Goal: Transaction & Acquisition: Purchase product/service

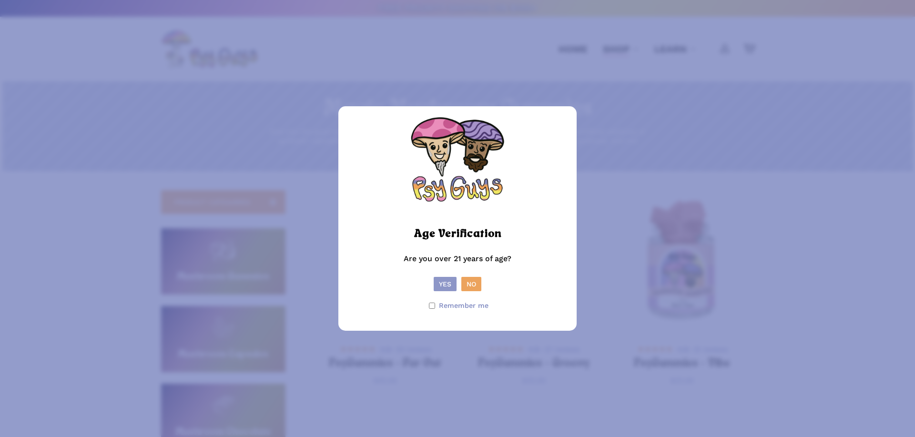
click at [445, 282] on button "Yes" at bounding box center [445, 284] width 23 height 14
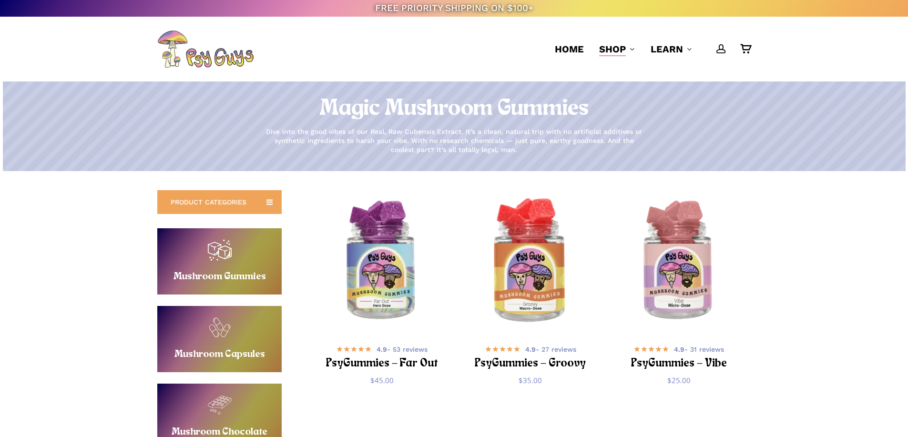
drag, startPoint x: 521, startPoint y: 257, endPoint x: 552, endPoint y: 255, distance: 30.1
click at [77, 221] on div "**********" at bounding box center [454, 412] width 908 height 482
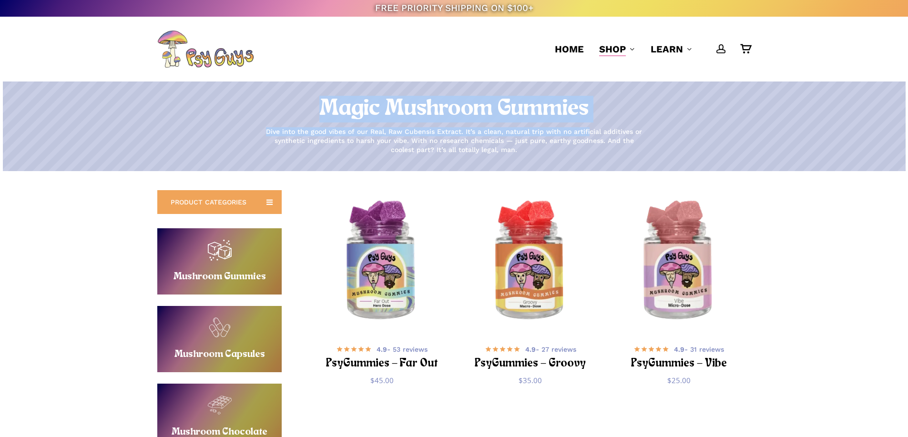
drag, startPoint x: 310, startPoint y: 105, endPoint x: 588, endPoint y: 130, distance: 279.0
click at [588, 130] on div "Magic Mushroom Gummies Dive into the good vibes of our Real, Raw Cubensis Extra…" at bounding box center [454, 126] width 908 height 61
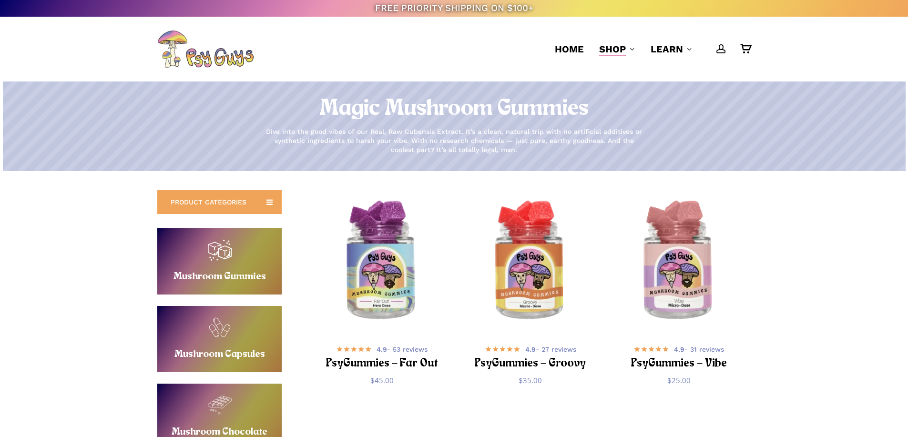
click at [588, 140] on p "Dive into the good vibes of our Real, Raw Cubensis Extract. It’s a clean, natur…" at bounding box center [454, 140] width 381 height 27
click at [344, 111] on h1 "Magic Mushroom Gummies" at bounding box center [454, 109] width 908 height 27
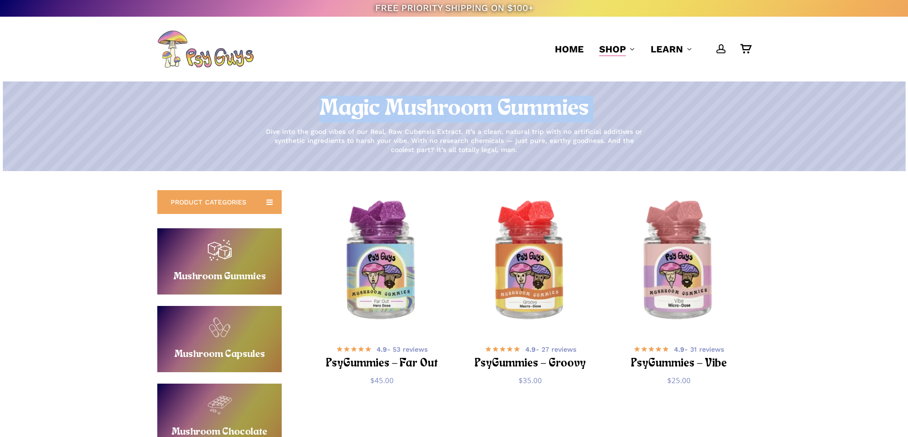
click at [344, 111] on h1 "Magic Mushroom Gummies" at bounding box center [454, 109] width 908 height 27
click at [343, 114] on h1 "Magic Mushroom Gummies" at bounding box center [454, 109] width 908 height 27
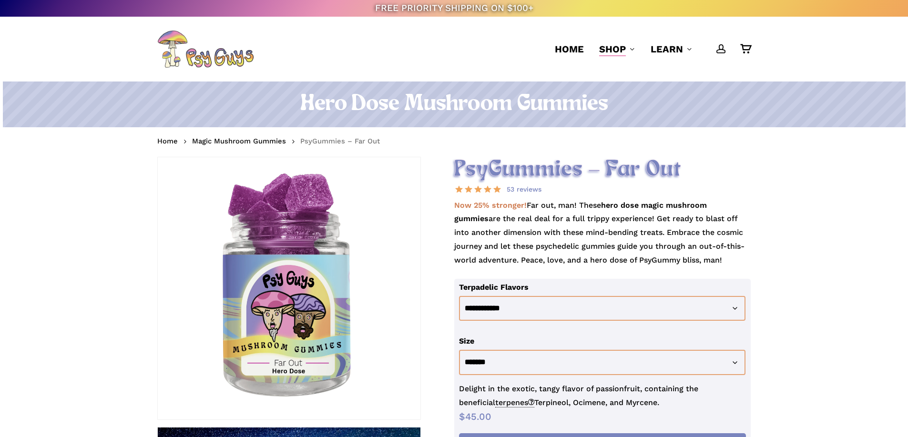
click at [479, 96] on h1 "Hero Dose Mushroom Gummies" at bounding box center [453, 104] width 593 height 27
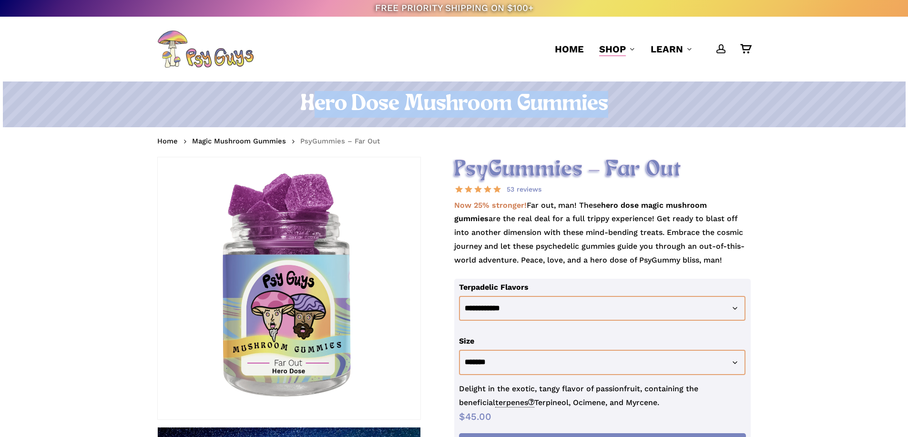
click at [479, 96] on h1 "Hero Dose Mushroom Gummies" at bounding box center [453, 104] width 593 height 27
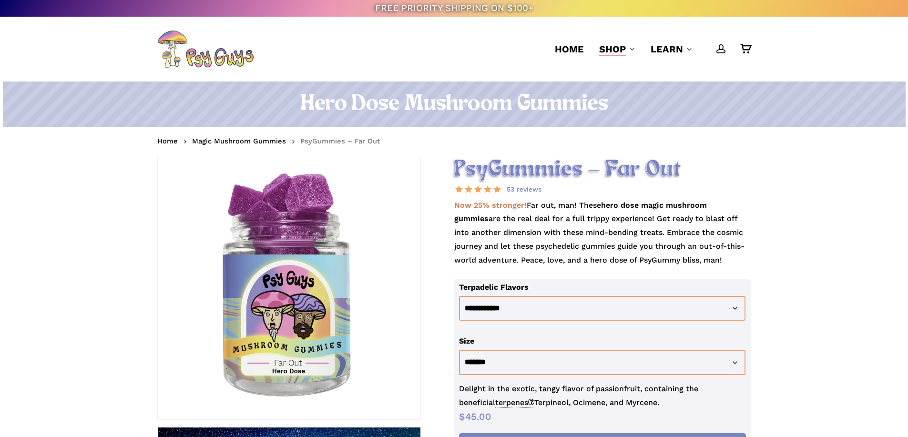
drag, startPoint x: 123, startPoint y: 269, endPoint x: 87, endPoint y: 425, distance: 160.0
click at [629, 242] on p "Now 25% stronger! Far out, man! These hero dose magic mushroom gummies are the …" at bounding box center [602, 239] width 297 height 80
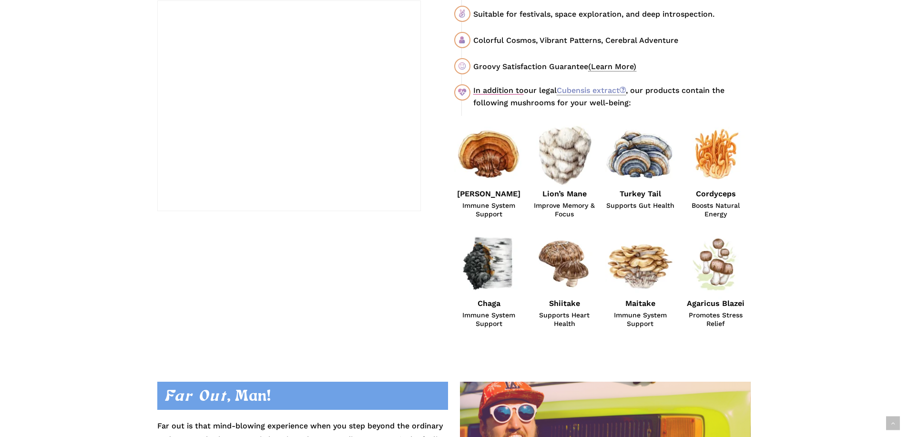
scroll to position [572, 0]
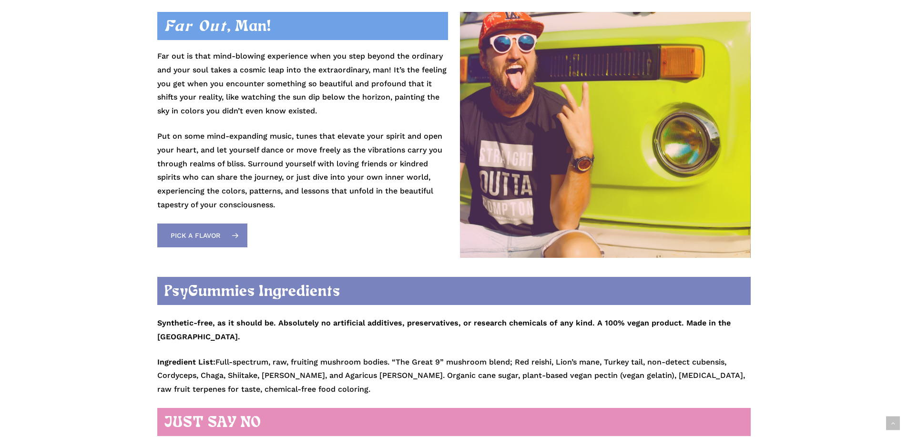
scroll to position [1049, 0]
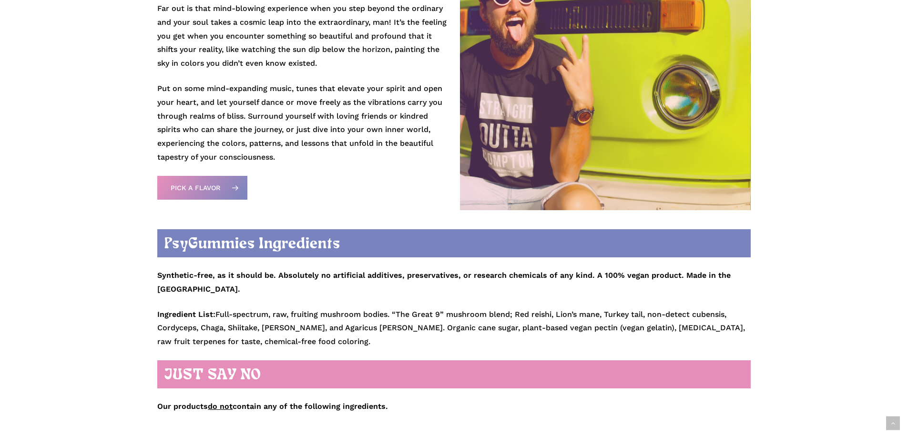
click at [578, 276] on strong "Synthetic-free, as it should be. Absolutely no artificial additives, preservati…" at bounding box center [443, 282] width 573 height 23
click at [291, 308] on p "Ingredient List: Full-spectrum, raw, fruiting mushroom bodies. “The Great 9” mu…" at bounding box center [453, 328] width 593 height 41
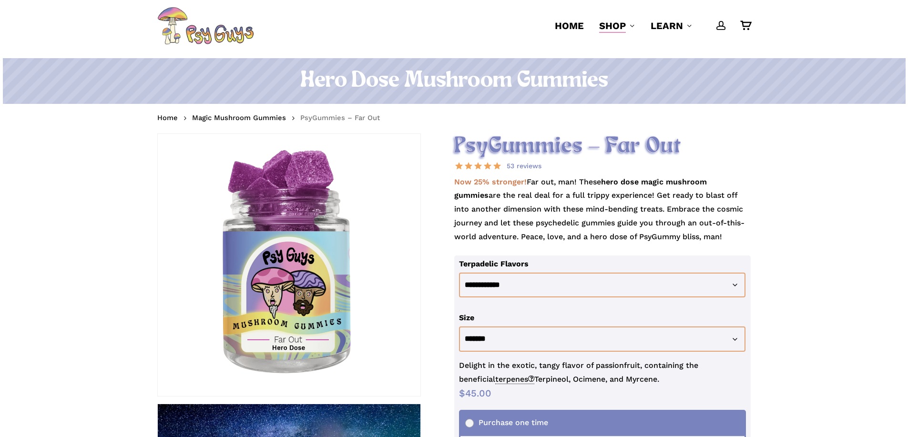
scroll to position [0, 0]
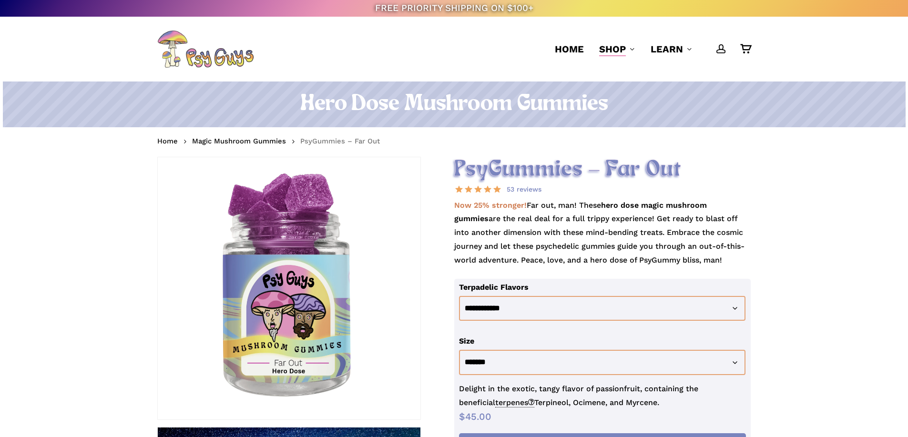
click at [721, 177] on h2 "PsyGummies – Far Out" at bounding box center [602, 170] width 297 height 26
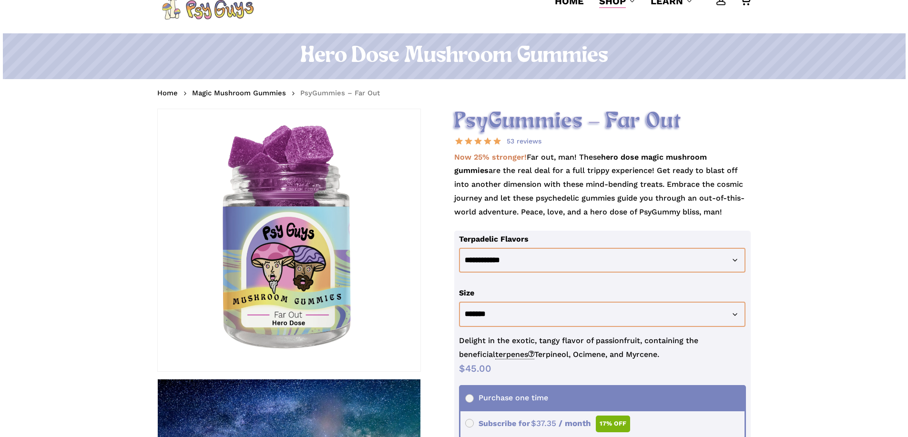
scroll to position [48, 0]
click at [543, 209] on p "Now 25% stronger! Far out, man! These hero dose magic mushroom gummies are the …" at bounding box center [602, 191] width 297 height 80
click at [548, 201] on p "Now 25% stronger! Far out, man! These hero dose magic mushroom gummies are the …" at bounding box center [602, 191] width 297 height 80
click at [549, 201] on p "Now 25% stronger! Far out, man! These hero dose magic mushroom gummies are the …" at bounding box center [602, 191] width 297 height 80
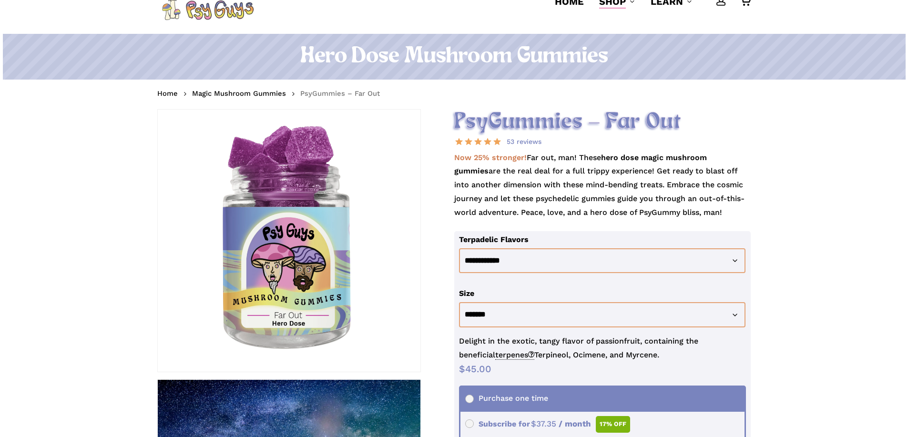
click at [549, 201] on p "Now 25% stronger! Far out, man! These hero dose magic mushroom gummies are the …" at bounding box center [602, 191] width 297 height 80
click at [558, 187] on p "Now 25% stronger! Far out, man! These hero dose magic mushroom gummies are the …" at bounding box center [602, 191] width 297 height 80
click at [495, 354] on span "terpenes" at bounding box center [514, 355] width 39 height 10
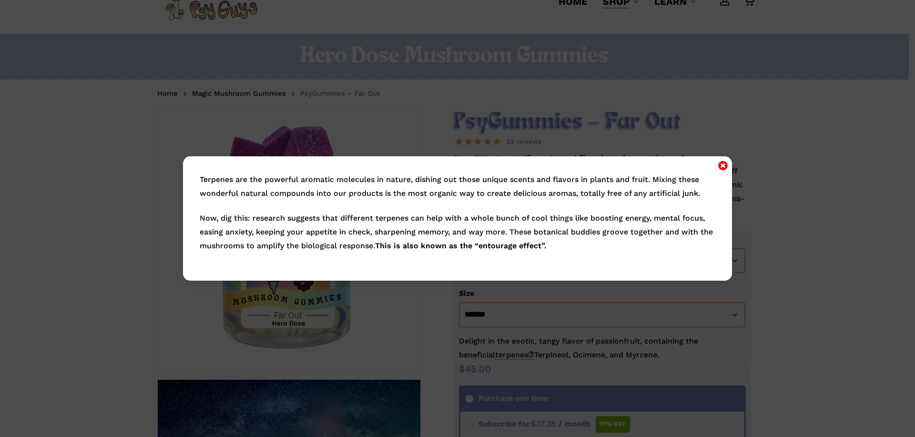
click at [721, 164] on icon "Close" at bounding box center [723, 165] width 10 height 11
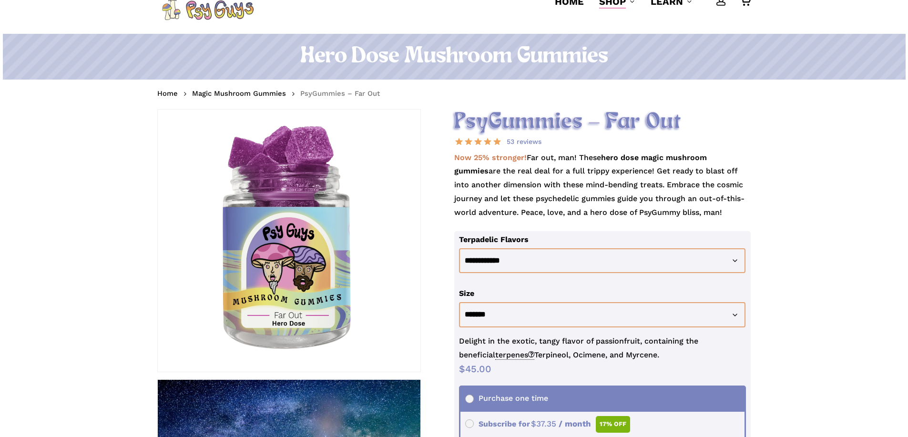
click at [582, 192] on p "Now 25% stronger! Far out, man! These hero dose magic mushroom gummies are the …" at bounding box center [602, 191] width 297 height 80
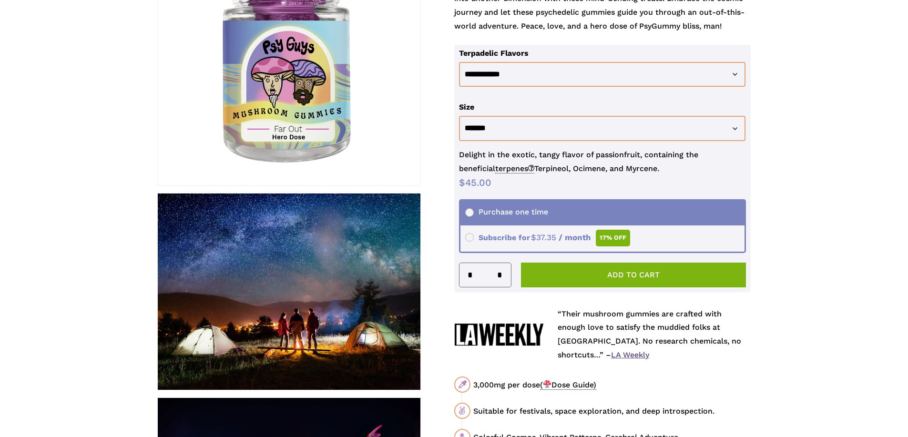
scroll to position [0, 0]
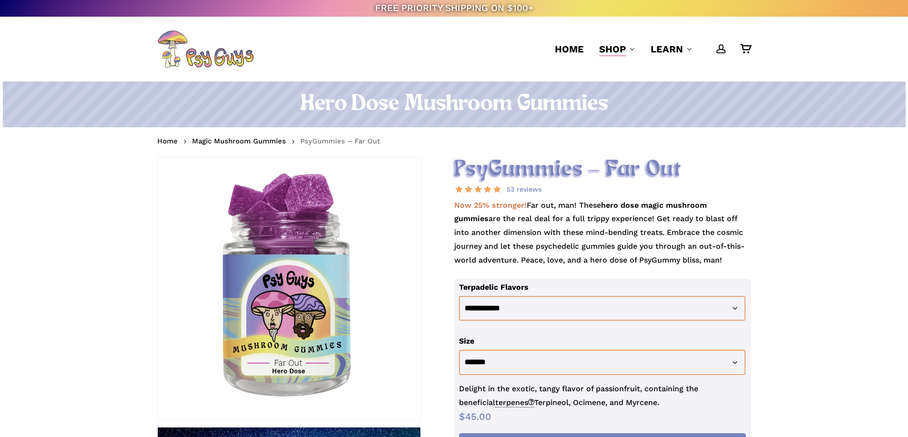
click at [572, 159] on h2 "PsyGummies – Far Out" at bounding box center [602, 170] width 297 height 26
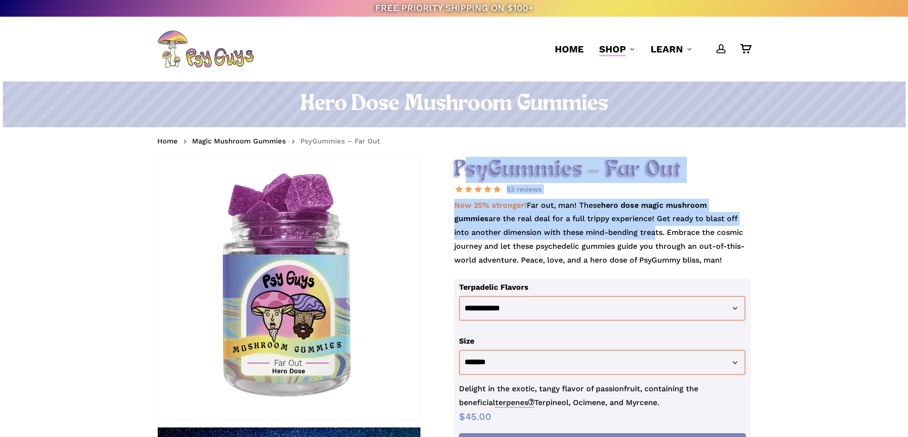
drag, startPoint x: 603, startPoint y: 234, endPoint x: 440, endPoint y: 142, distance: 187.2
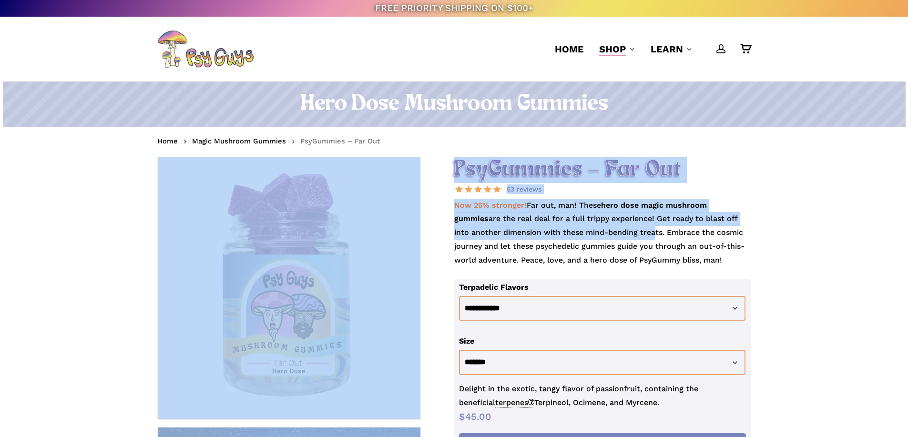
click at [470, 158] on h2 "PsyGummies – Far Out" at bounding box center [602, 170] width 297 height 26
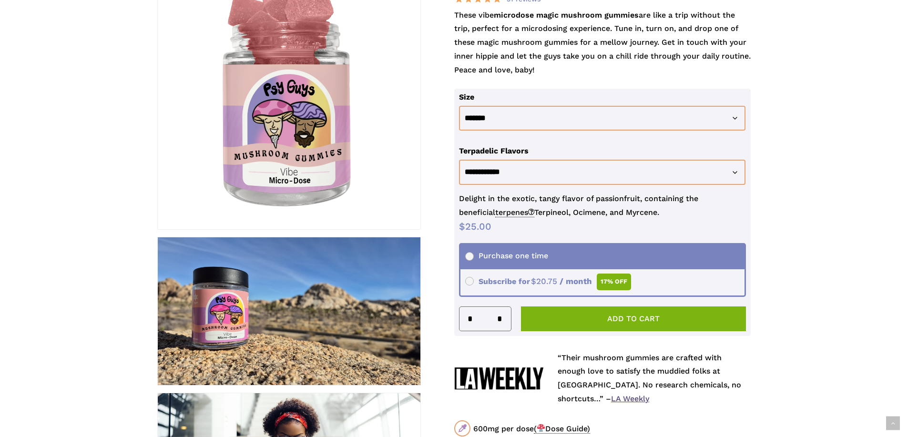
scroll to position [191, 0]
drag, startPoint x: 510, startPoint y: 173, endPoint x: 509, endPoint y: 184, distance: 11.5
click at [510, 173] on select "**********" at bounding box center [602, 171] width 287 height 25
drag, startPoint x: 505, startPoint y: 170, endPoint x: 498, endPoint y: 147, distance: 23.7
click at [505, 170] on select "**********" at bounding box center [602, 171] width 287 height 25
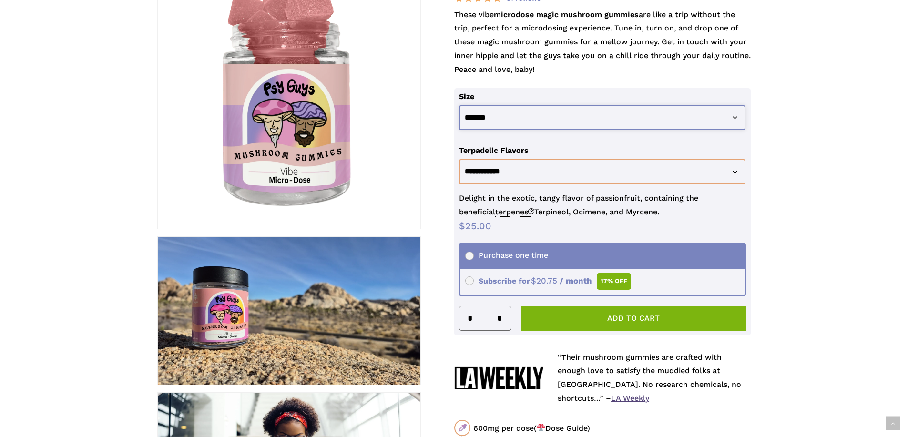
click at [487, 117] on select "**********" at bounding box center [602, 117] width 287 height 25
select select "********"
click at [459, 105] on select "**********" at bounding box center [602, 117] width 287 height 25
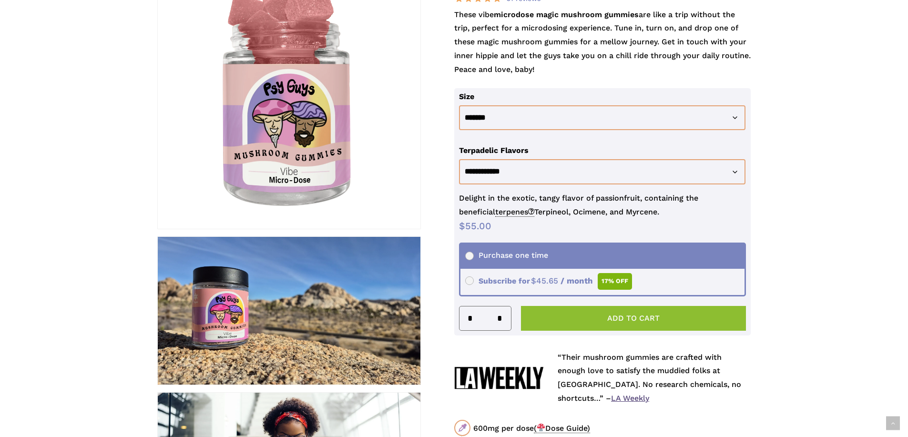
click at [639, 317] on button "Add to cart" at bounding box center [633, 318] width 225 height 25
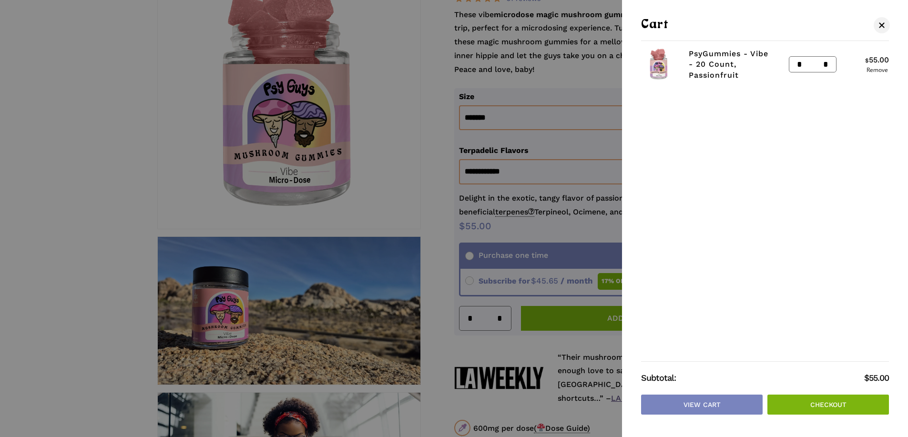
click at [507, 79] on div at bounding box center [454, 218] width 908 height 437
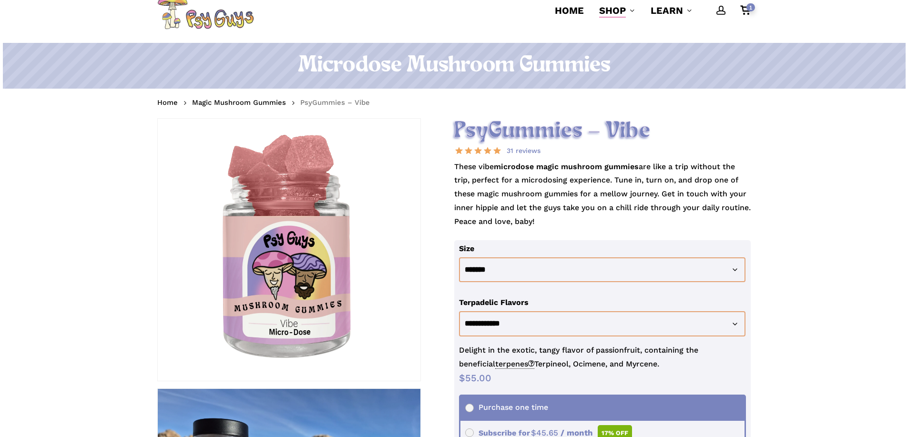
scroll to position [0, 0]
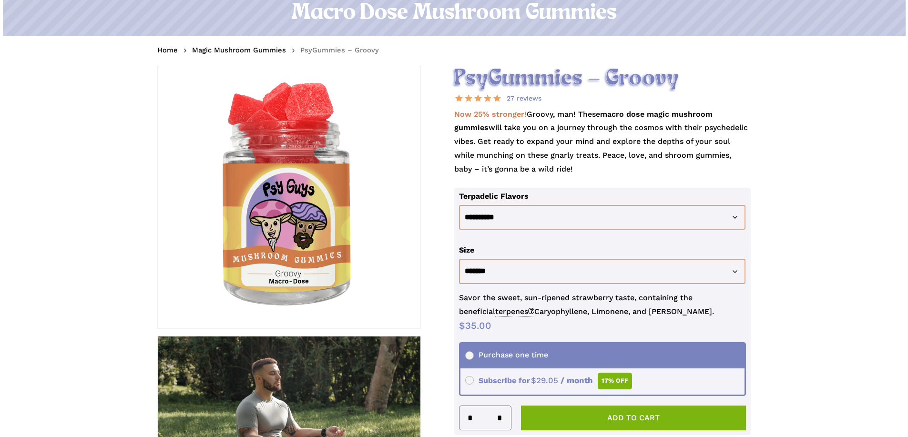
scroll to position [95, 0]
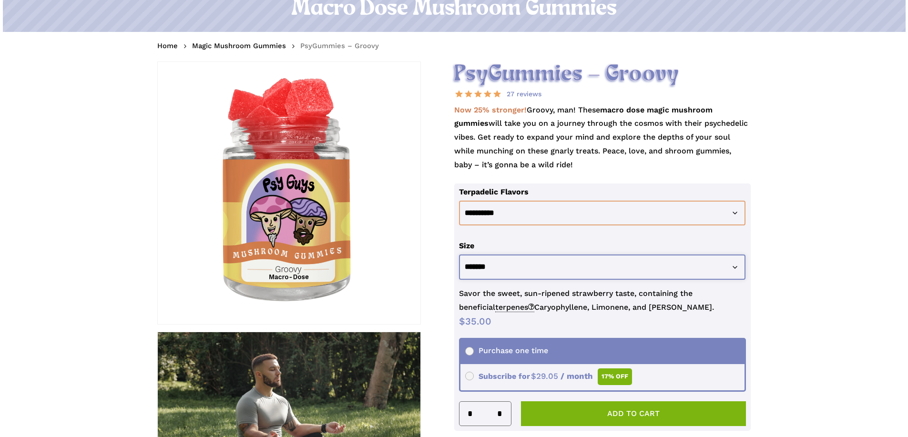
click at [525, 268] on select "**********" at bounding box center [602, 267] width 287 height 25
click at [459, 255] on select "**********" at bounding box center [602, 267] width 287 height 25
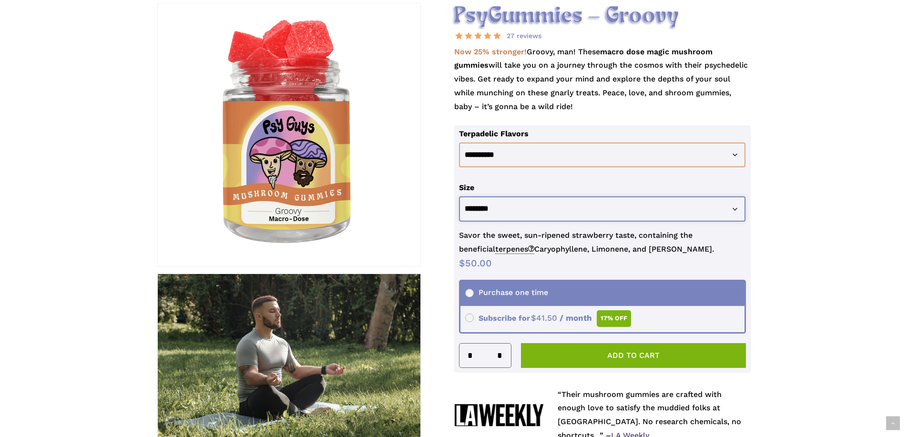
scroll to position [238, 0]
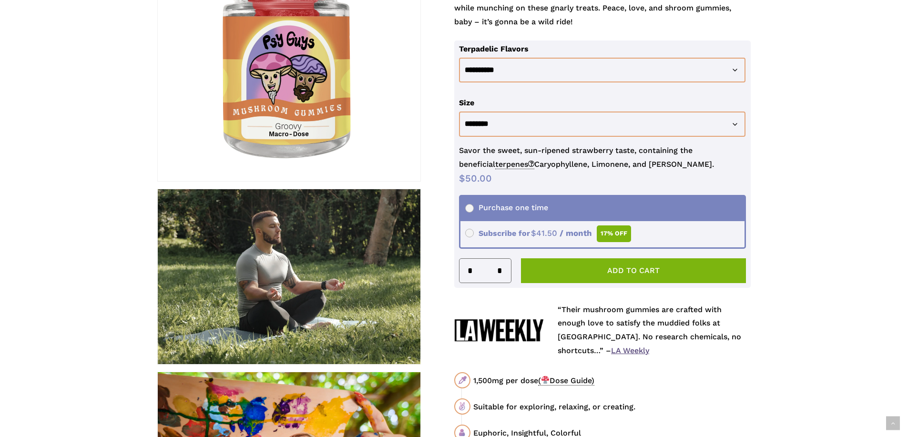
click at [487, 111] on th "Size" at bounding box center [605, 102] width 292 height 17
click at [492, 120] on select "**********" at bounding box center [602, 124] width 287 height 25
select select "*******"
click at [459, 112] on select "**********" at bounding box center [602, 124] width 287 height 25
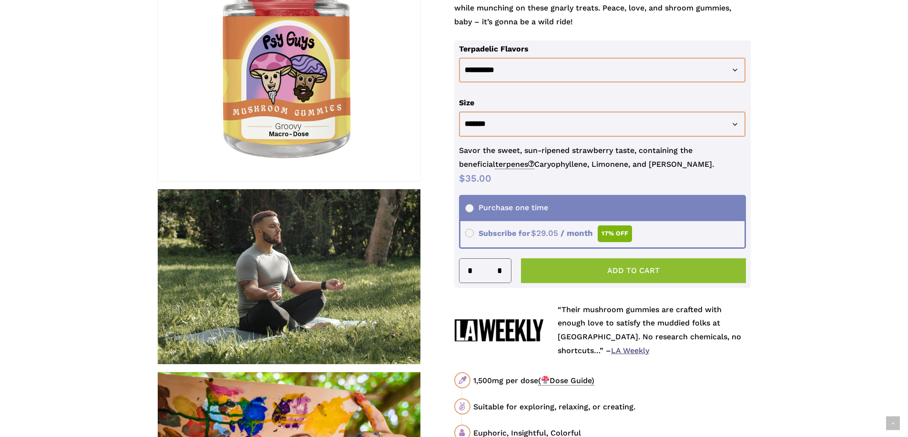
click at [633, 271] on button "Add to cart" at bounding box center [633, 270] width 225 height 25
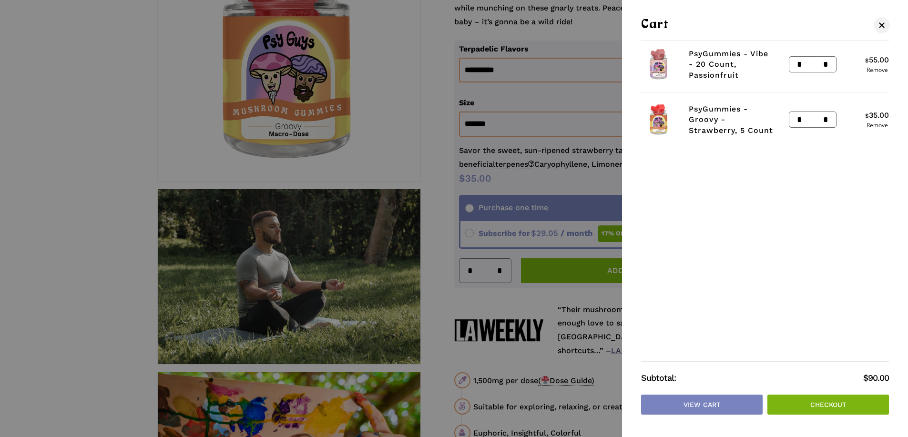
click at [530, 99] on div at bounding box center [454, 218] width 908 height 437
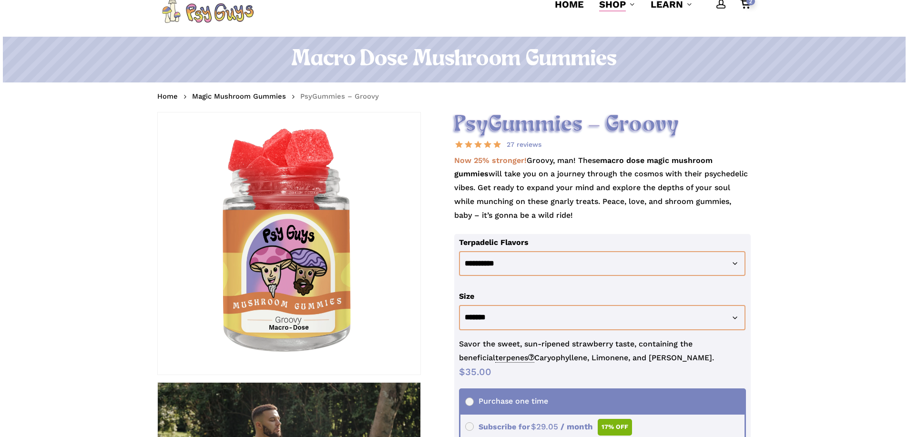
scroll to position [0, 0]
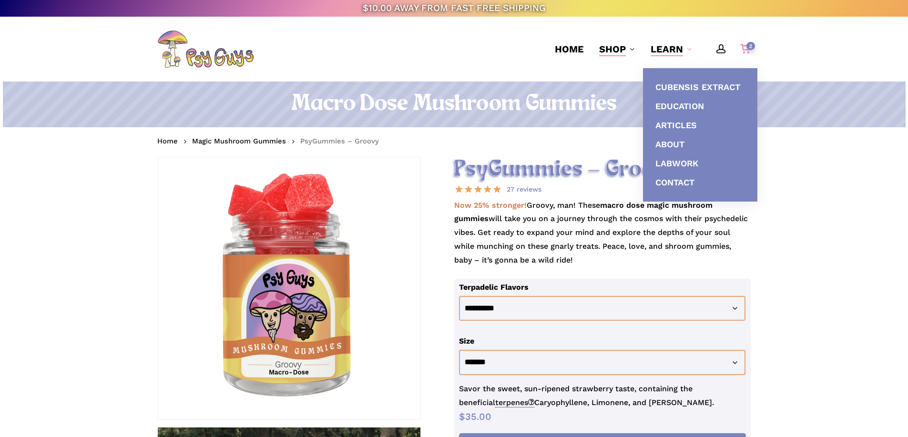
click at [754, 49] on span "2" at bounding box center [750, 46] width 9 height 8
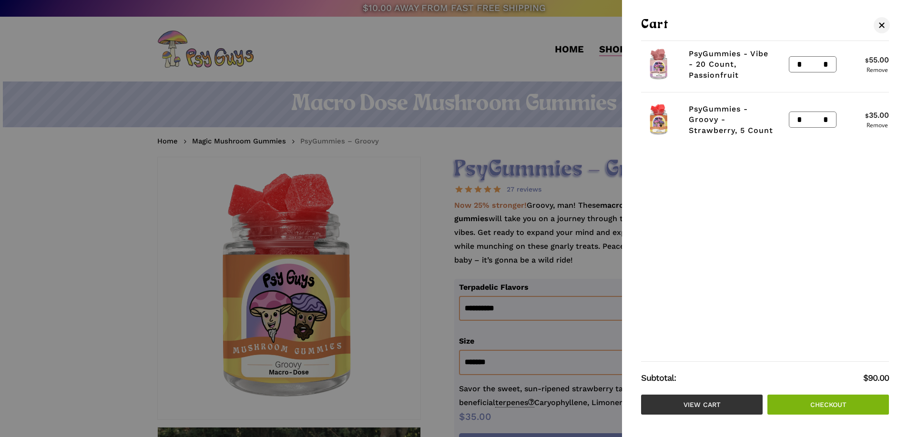
click at [708, 401] on link "View cart" at bounding box center [702, 405] width 122 height 20
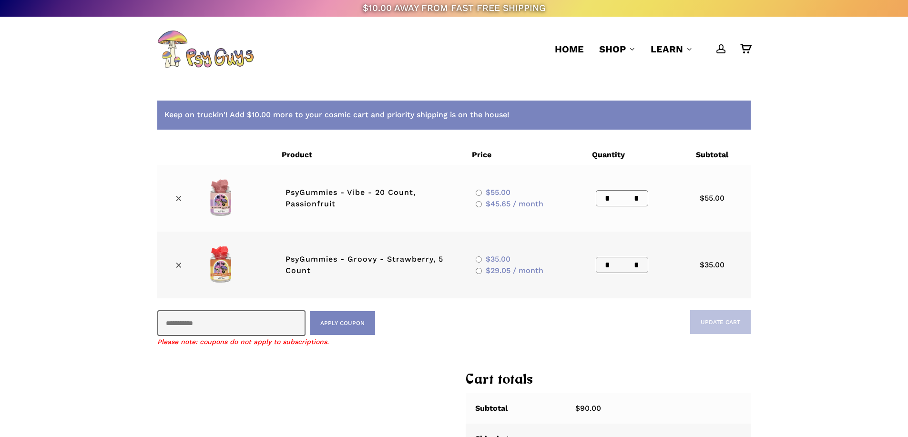
click at [489, 110] on div "Keep on truckin'! Add $10.00 more to your cosmic cart and priority shipping is …" at bounding box center [453, 115] width 593 height 29
click at [641, 266] on input "*" at bounding box center [639, 264] width 17 height 15
type input "*"
click at [807, 235] on div "Keep on truckin'! Add $10.00 more to your cosmic cart and priority shipping is …" at bounding box center [454, 319] width 908 height 475
click at [728, 316] on button "Update cart" at bounding box center [720, 322] width 61 height 24
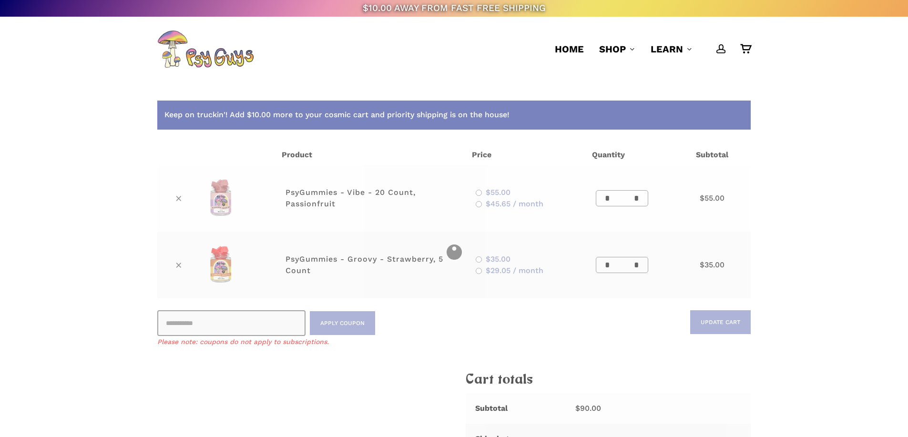
click at [806, 267] on div "Keep on truckin'! Add $10.00 more to your cosmic cart and priority shipping is …" at bounding box center [454, 319] width 908 height 475
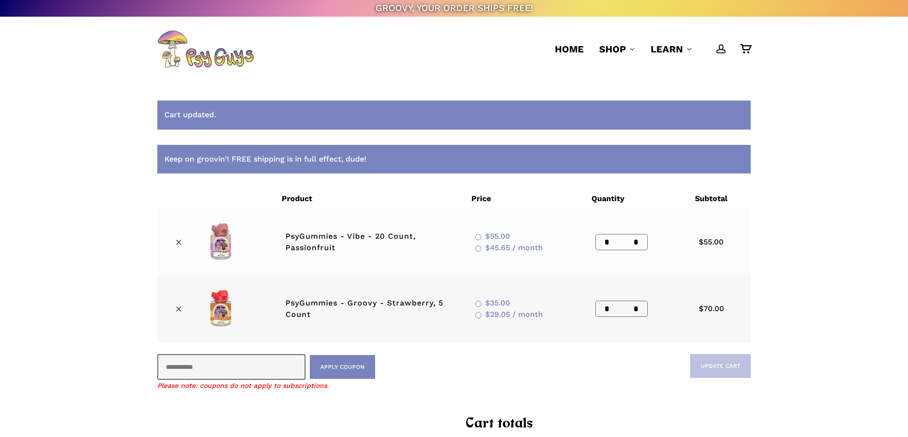
click at [481, 88] on div "Cart updated. Keep on groovin'! FREE shipping is in full effect, dude! Remove i…" at bounding box center [454, 341] width 908 height 519
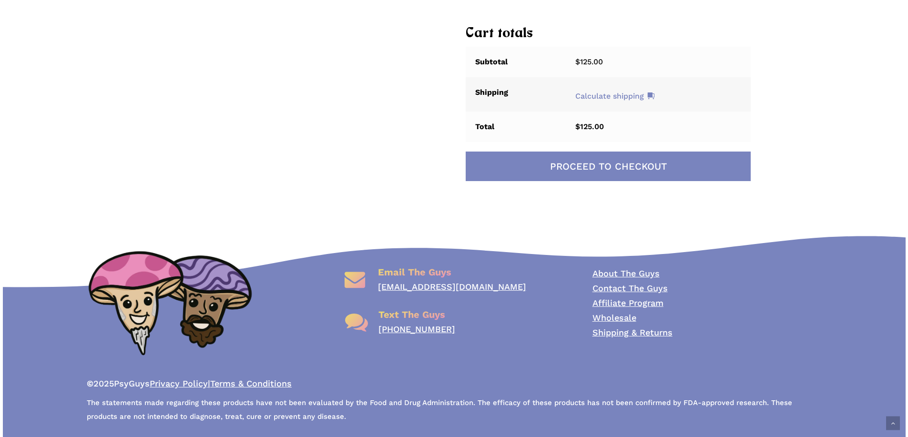
scroll to position [391, 0]
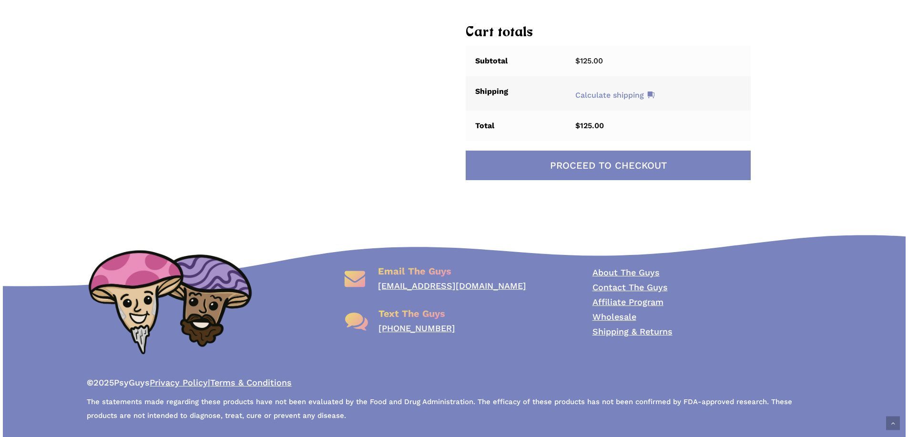
click at [612, 386] on p "© 2025 PsyGuys Privacy Policy | Terms & Conditions" at bounding box center [454, 383] width 735 height 14
click at [617, 402] on span "The statements made regarding these products have not been evaluated by the Foo…" at bounding box center [439, 410] width 705 height 25
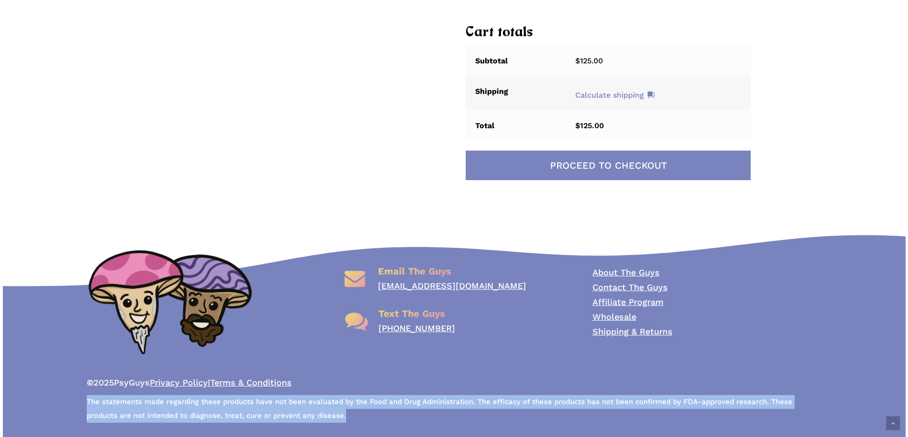
click at [617, 402] on span "The statements made regarding these products have not been evaluated by the Foo…" at bounding box center [439, 410] width 705 height 25
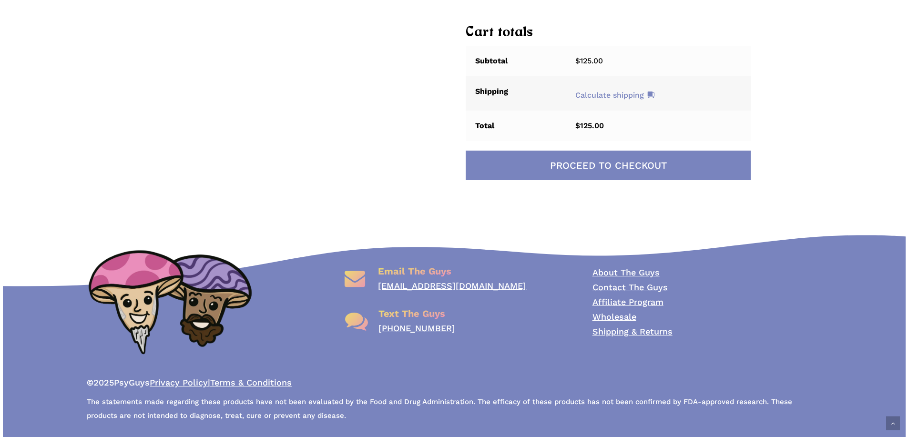
click at [450, 379] on p "© 2025 PsyGuys Privacy Policy | Terms & Conditions" at bounding box center [454, 383] width 735 height 14
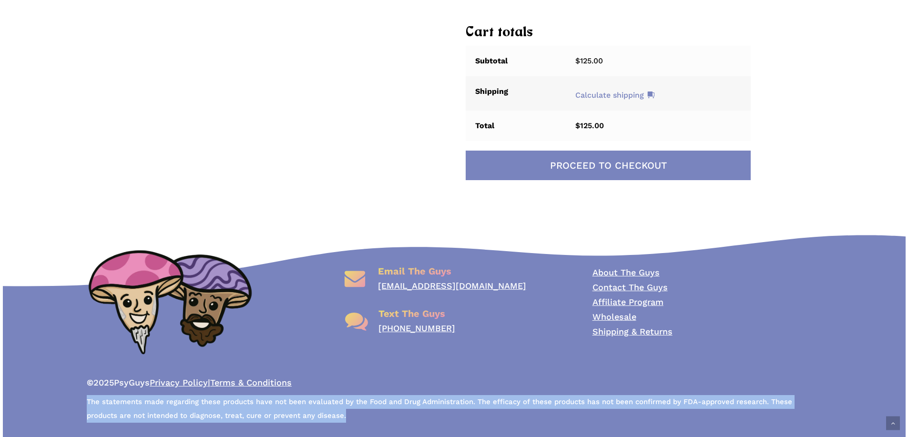
drag, startPoint x: 201, startPoint y: 411, endPoint x: 63, endPoint y: 407, distance: 138.3
click at [63, 407] on div "© 2025 PsyGuys Privacy Policy | Terms & Conditions The statements made regardin…" at bounding box center [454, 401] width 903 height 51
click at [82, 401] on div "© 2025 PsyGuys Privacy Policy | Terms & Conditions The statements made regardin…" at bounding box center [454, 401] width 758 height 51
drag, startPoint x: 83, startPoint y: 401, endPoint x: 317, endPoint y: 420, distance: 235.3
click at [317, 420] on div "© 2025 PsyGuys Privacy Policy | Terms & Conditions The statements made regardin…" at bounding box center [454, 401] width 758 height 51
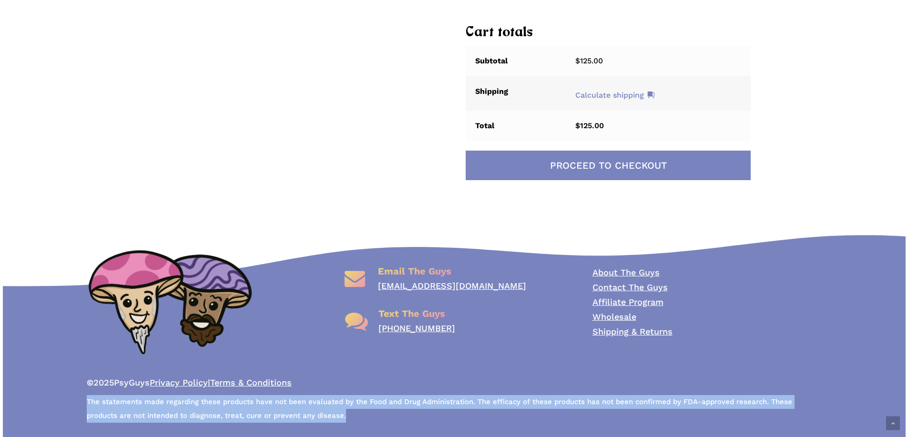
click at [317, 420] on p "The statements made regarding these products have not been evaluated by the Foo…" at bounding box center [454, 409] width 735 height 28
drag, startPoint x: 331, startPoint y: 416, endPoint x: 82, endPoint y: 403, distance: 249.6
click at [82, 403] on div "© 2025 PsyGuys Privacy Policy | Terms & Conditions The statements made regardin…" at bounding box center [454, 401] width 758 height 51
drag, startPoint x: 85, startPoint y: 400, endPoint x: 332, endPoint y: 414, distance: 247.8
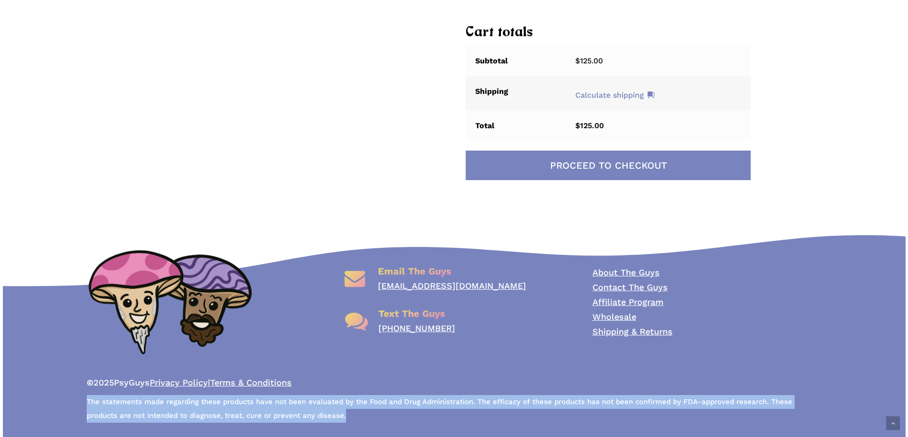
click at [332, 414] on p "The statements made regarding these products have not been evaluated by the Foo…" at bounding box center [454, 409] width 735 height 28
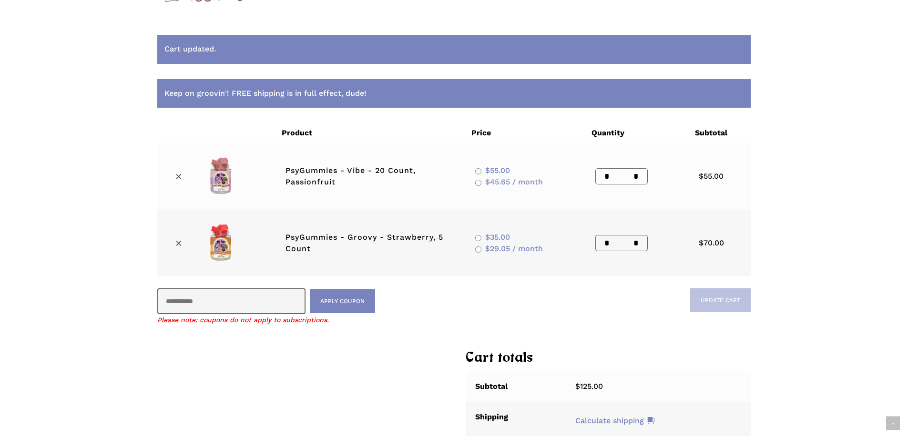
scroll to position [0, 0]
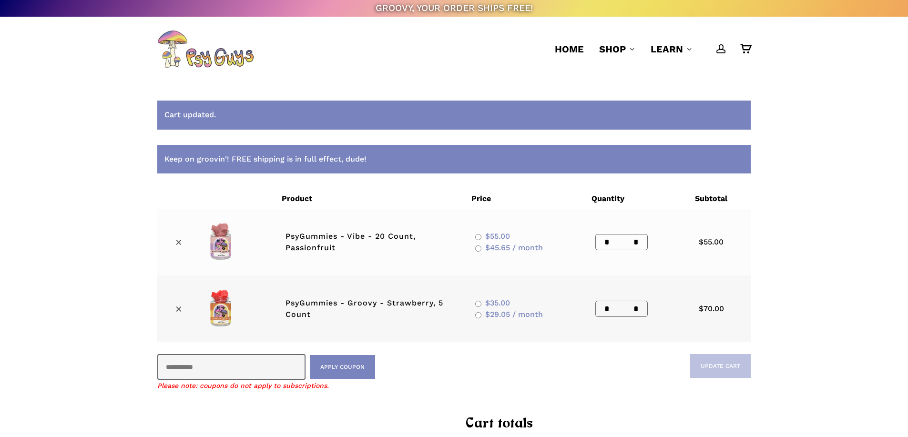
click at [809, 124] on div "Cart updated. Keep on groovin'! FREE shipping is in full effect, dude! Remove i…" at bounding box center [454, 341] width 908 height 519
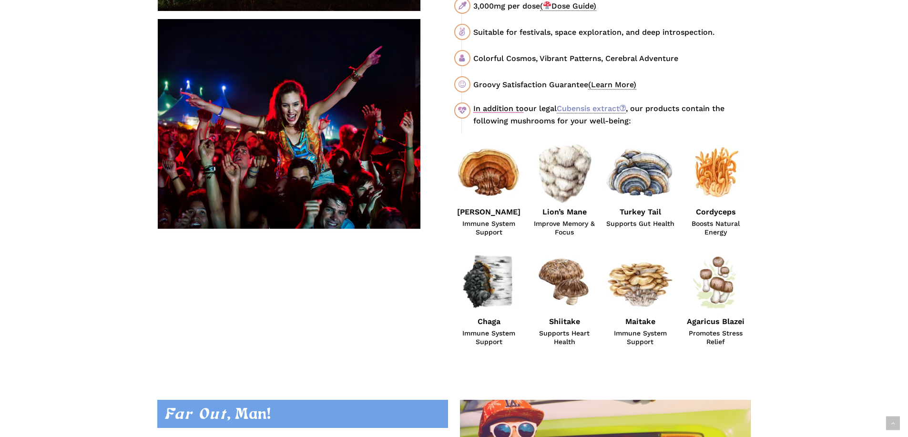
scroll to position [667, 0]
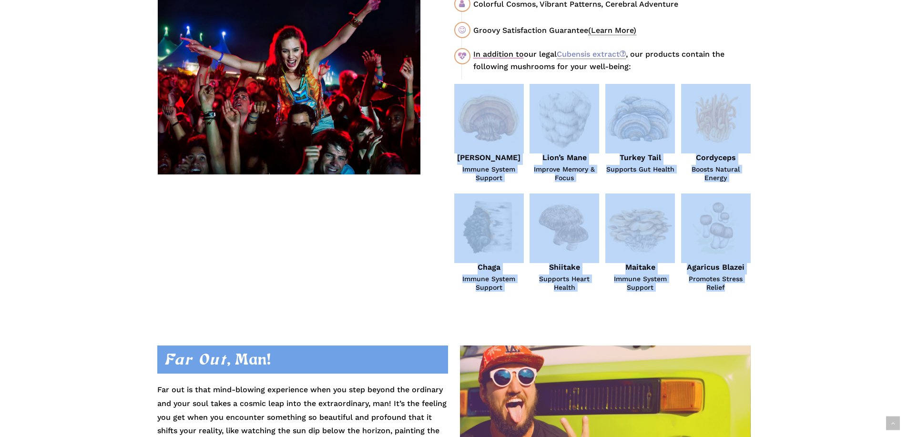
drag, startPoint x: 746, startPoint y: 287, endPoint x: 487, endPoint y: 135, distance: 300.0
click at [487, 135] on div "“Their mushroom gummies are crafted with enough love to satisfy the muddied fol…" at bounding box center [602, 83] width 296 height 418
click at [484, 133] on img at bounding box center [489, 119] width 70 height 70
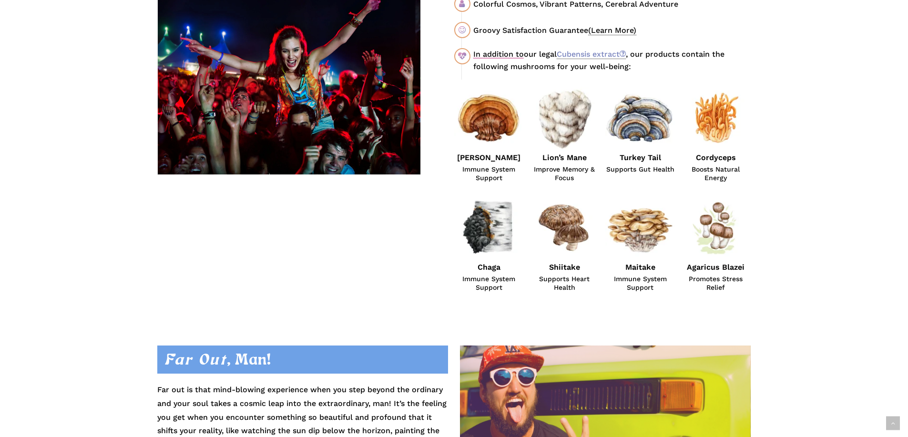
click at [452, 120] on div "Red Reishi Immune System Support" at bounding box center [489, 133] width 76 height 98
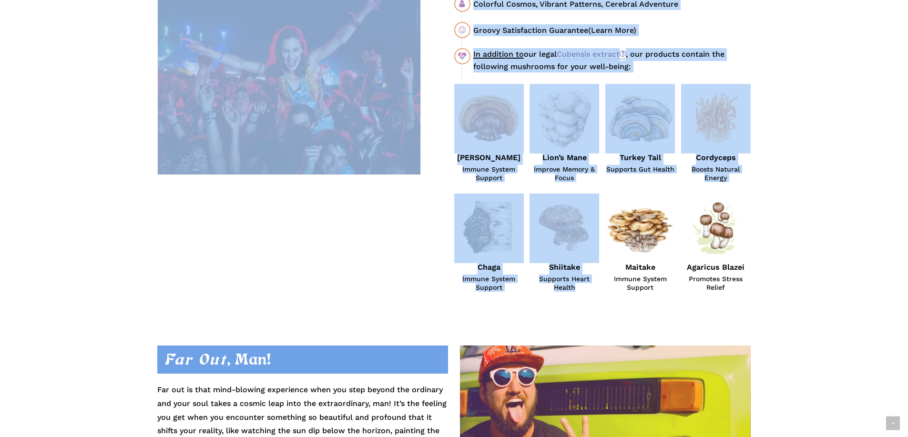
drag, startPoint x: 449, startPoint y: 112, endPoint x: 643, endPoint y: 201, distance: 213.3
click at [644, 201] on img at bounding box center [640, 229] width 70 height 70
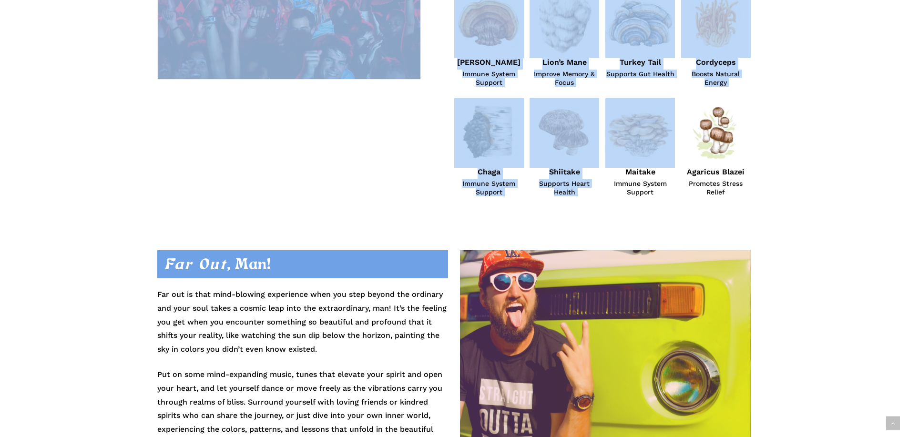
click at [519, 181] on span "Immune System Support" at bounding box center [489, 187] width 70 height 17
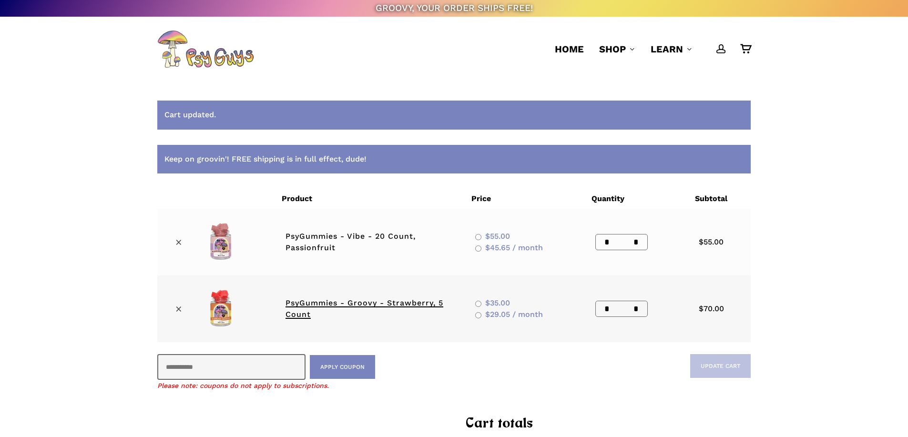
click at [327, 303] on link "PsyGummies - Groovy - Strawberry, 5 Count" at bounding box center [365, 308] width 158 height 20
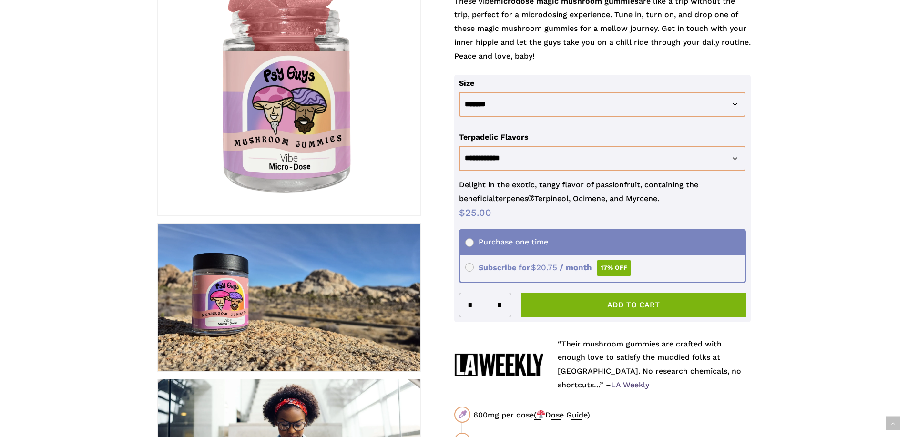
scroll to position [95, 0]
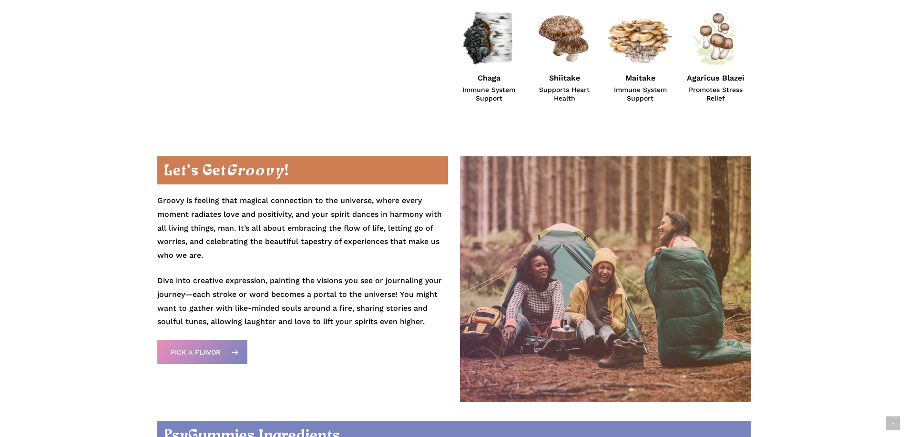
scroll to position [810, 0]
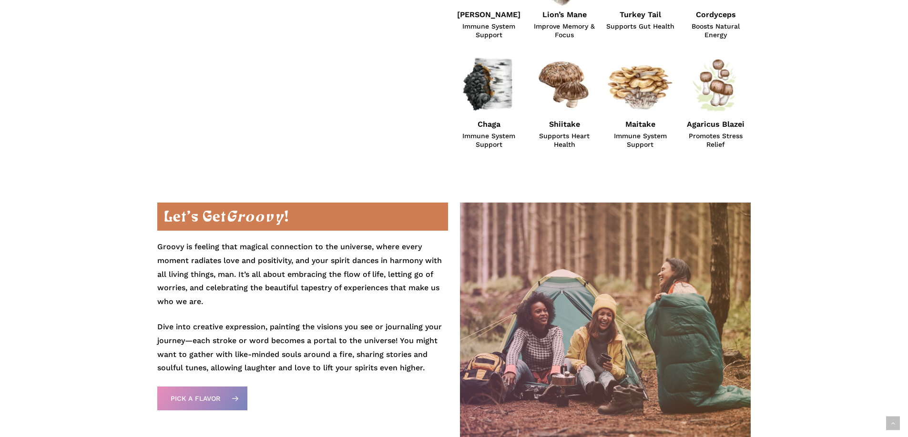
click at [388, 273] on p "Groovy is feeling that magical connection to the universe, where every moment r…" at bounding box center [302, 280] width 290 height 80
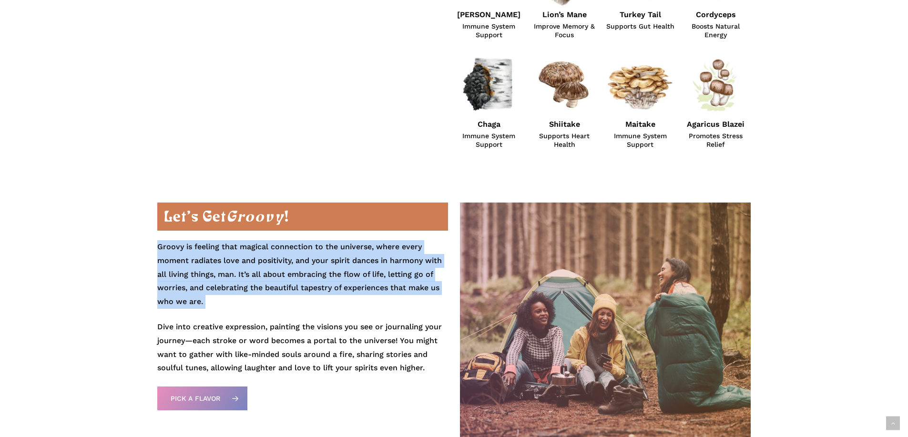
click at [386, 255] on p "Groovy is feeling that magical connection to the universe, where every moment r…" at bounding box center [302, 280] width 290 height 80
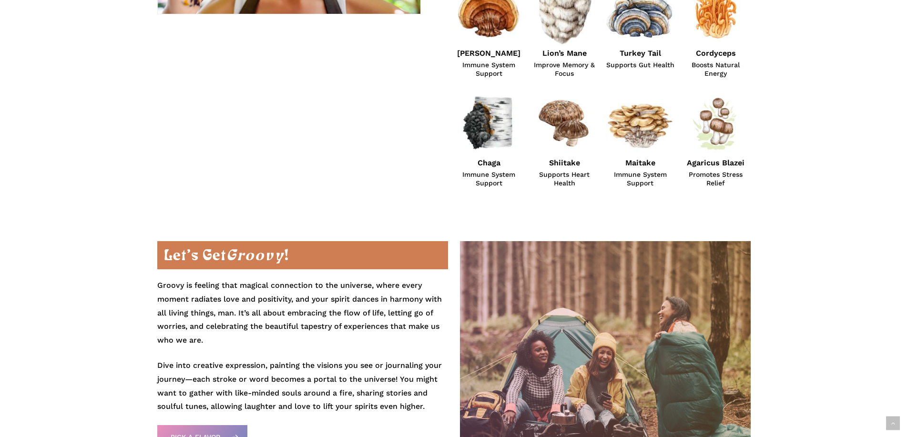
scroll to position [763, 0]
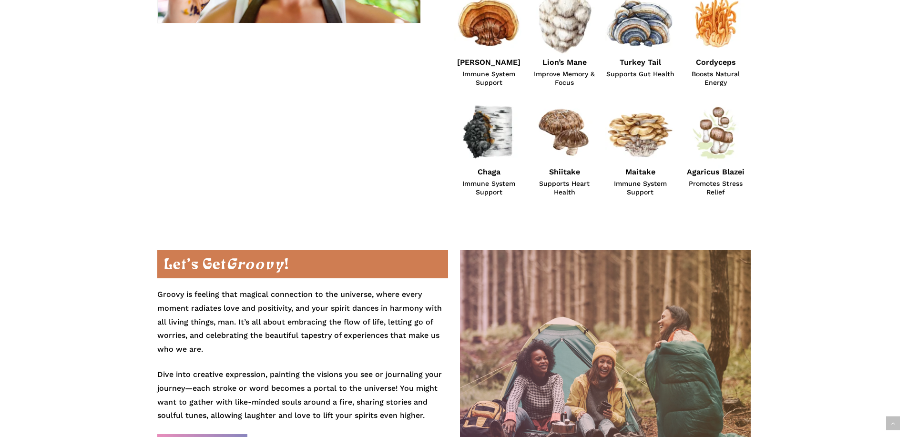
click at [230, 332] on p "Groovy is feeling that magical connection to the universe, where every moment r…" at bounding box center [302, 328] width 290 height 80
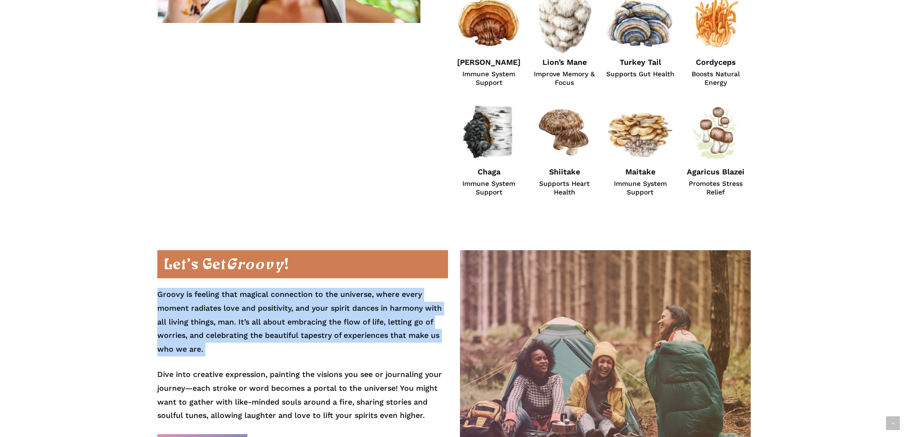
click at [230, 332] on p "Groovy is feeling that magical connection to the universe, where every moment r…" at bounding box center [302, 328] width 290 height 80
click at [291, 324] on p "Groovy is feeling that magical connection to the universe, where every moment r…" at bounding box center [302, 328] width 290 height 80
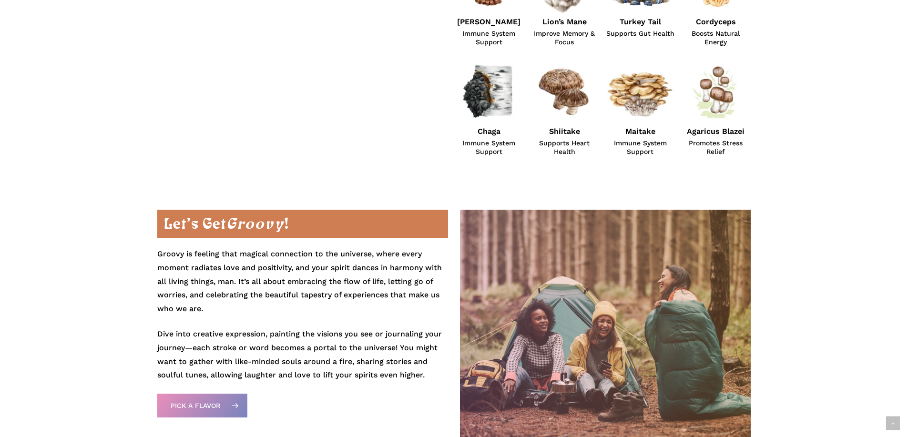
scroll to position [858, 0]
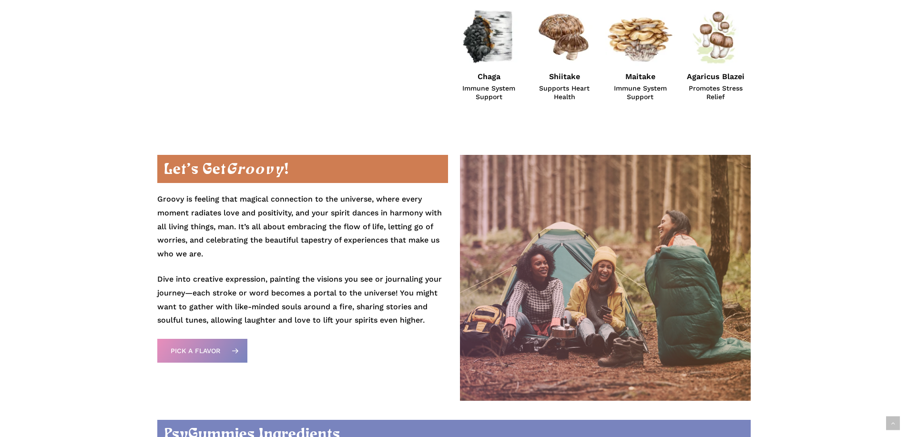
click at [251, 165] on em "Groovy" at bounding box center [255, 170] width 58 height 17
click at [318, 168] on h2 "Let’s Get Groovy !" at bounding box center [302, 169] width 290 height 28
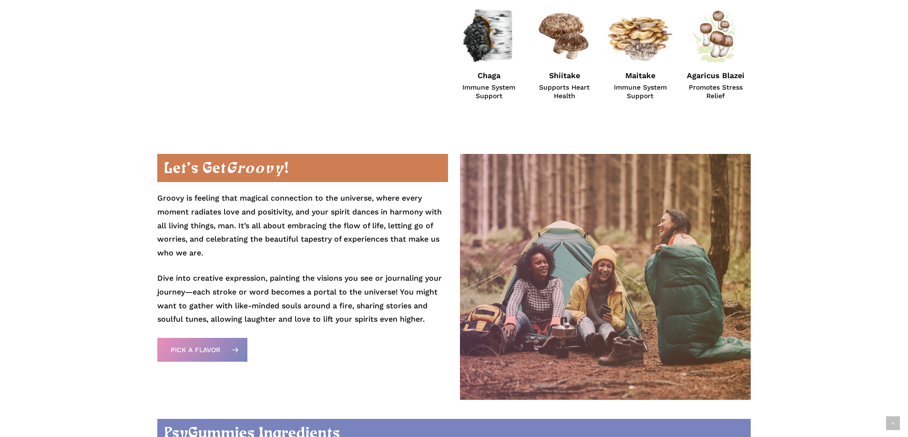
scroll to position [906, 0]
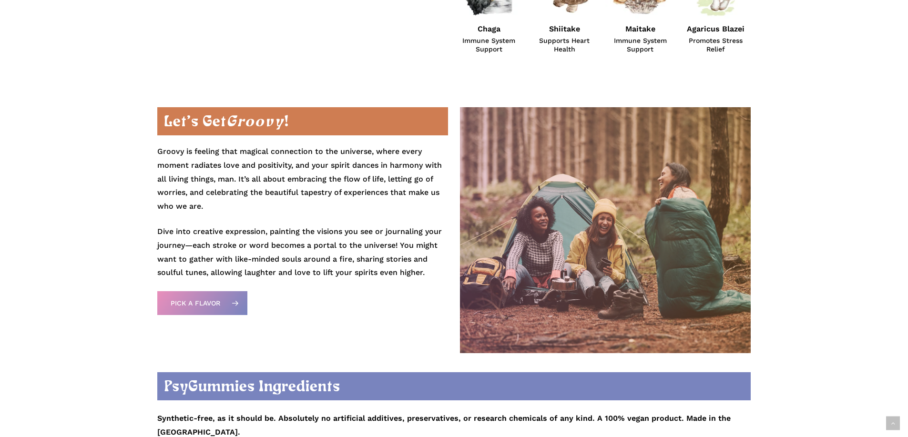
click at [413, 268] on p "Dive into creative expression, painting the visions you see or journaling your …" at bounding box center [302, 252] width 290 height 55
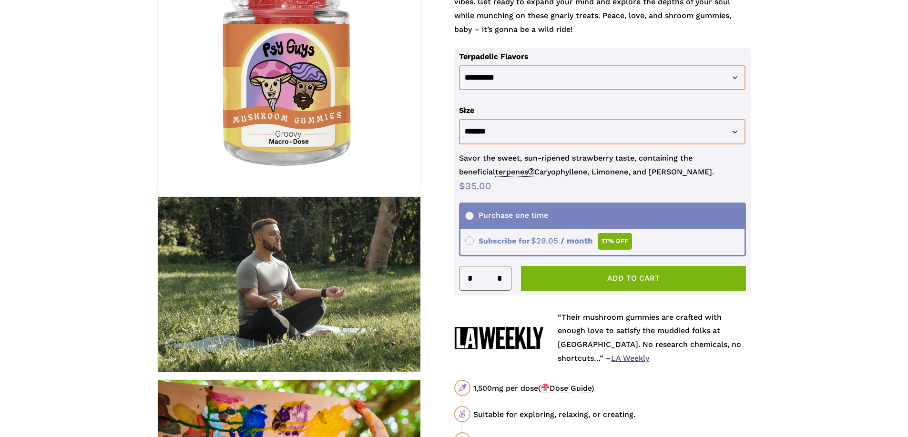
scroll to position [48, 0]
